Goal: Task Accomplishment & Management: Manage account settings

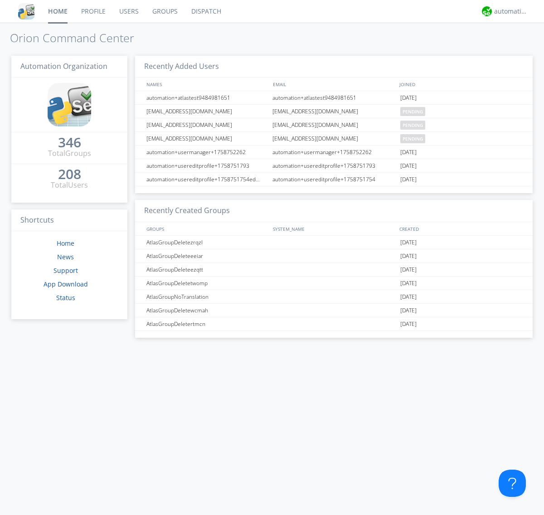
click at [128, 11] on link "Users" at bounding box center [128, 11] width 33 height 23
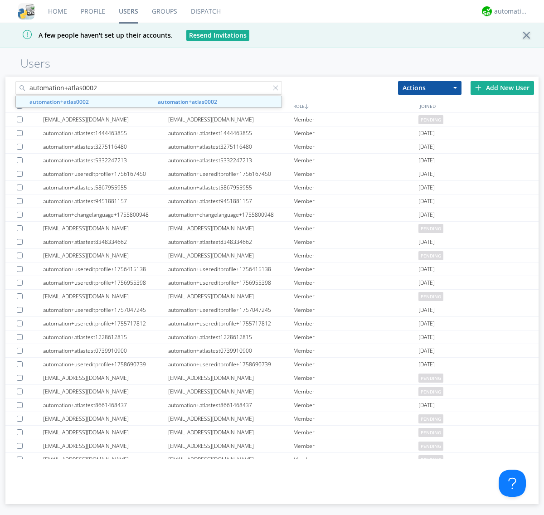
type input "automation+atlas0002"
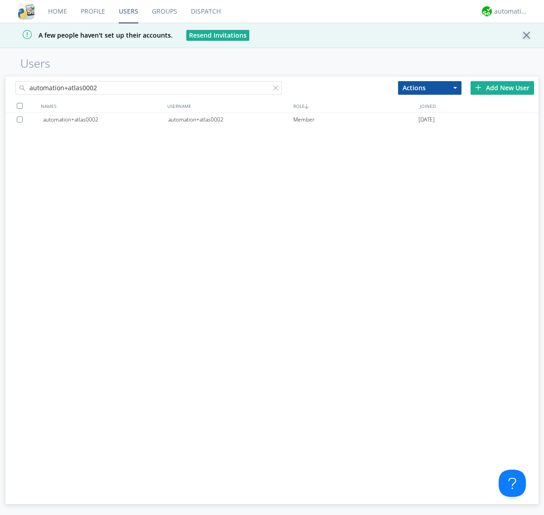
click at [230, 119] on div "automation+atlas0002" at bounding box center [230, 120] width 125 height 14
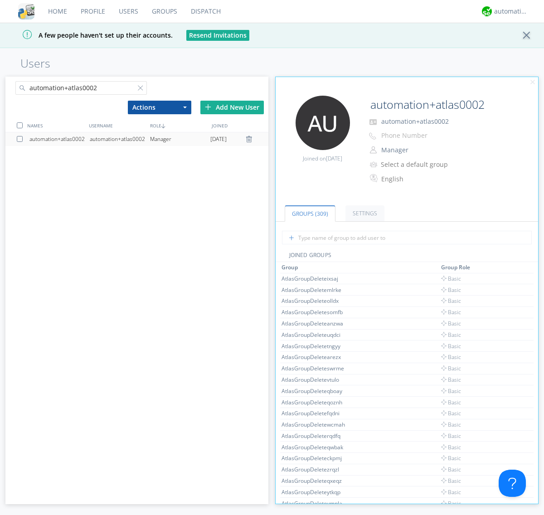
click at [423, 150] on button "Manager" at bounding box center [423, 150] width 91 height 13
click at [0, 0] on link "Basic User" at bounding box center [0, 0] width 0 height 0
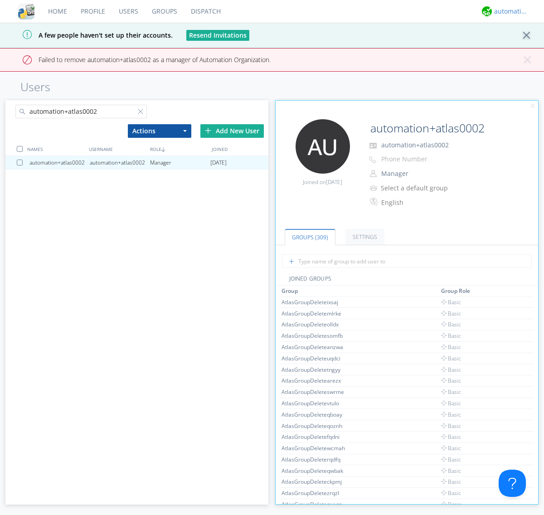
click at [509, 11] on div "automation+atlas" at bounding box center [511, 11] width 34 height 9
click at [516, 48] on div "Log Out" at bounding box center [516, 48] width 47 height 16
